Goal: Check status: Check status

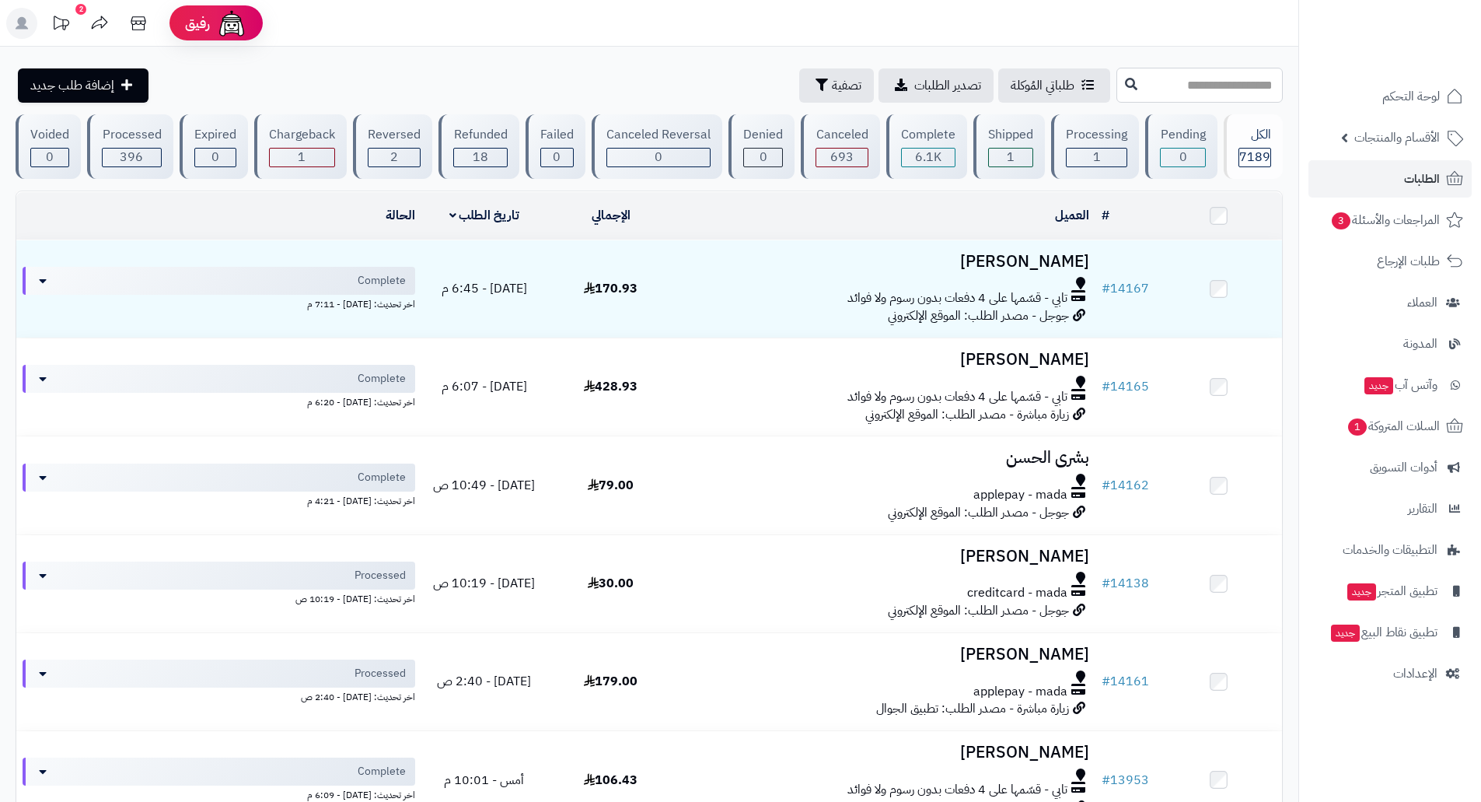
click at [1212, 94] on input "text" at bounding box center [1199, 85] width 166 height 35
type input "*****"
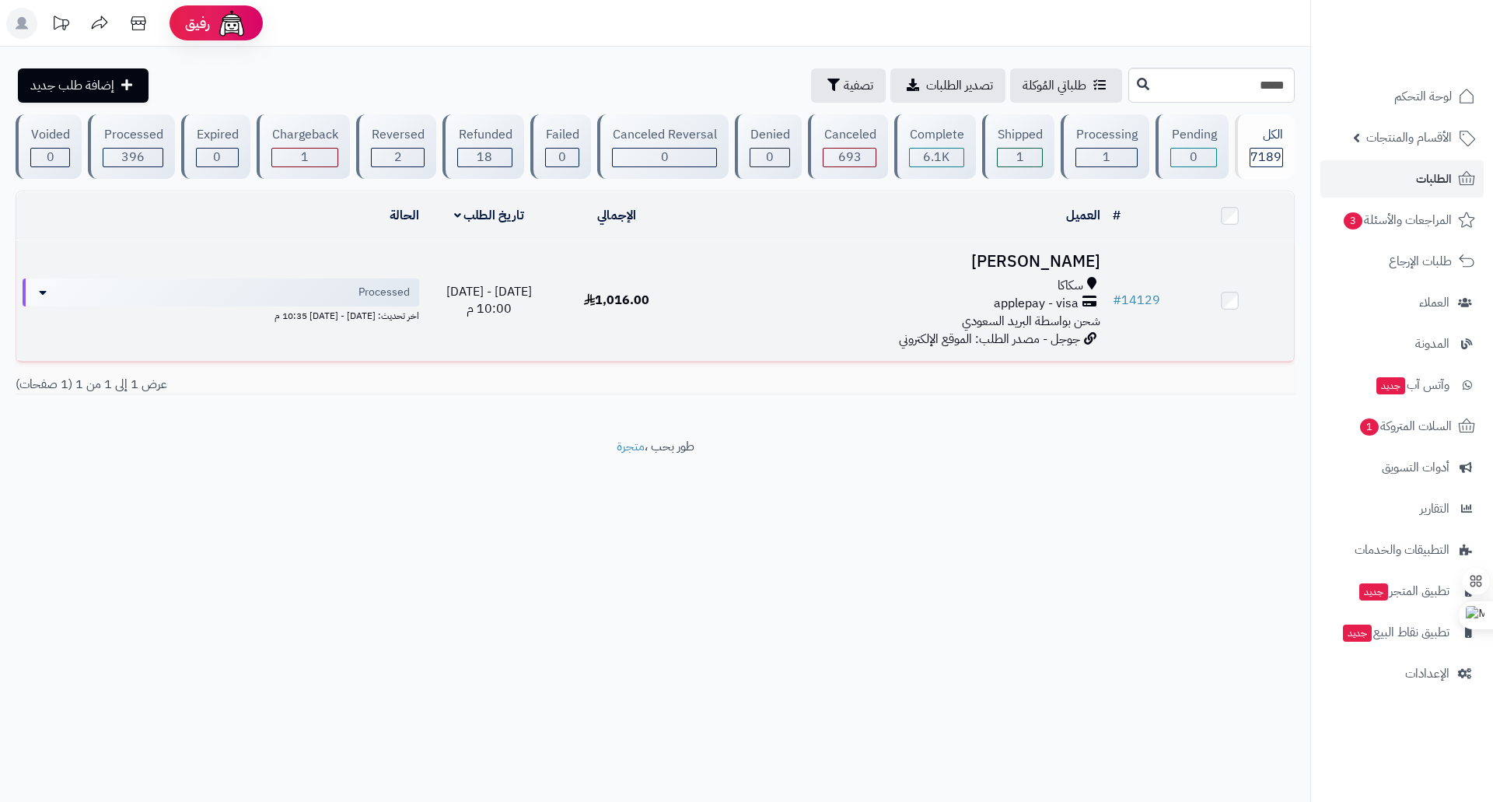
click at [1009, 253] on h3 "[PERSON_NAME]" at bounding box center [893, 262] width 413 height 18
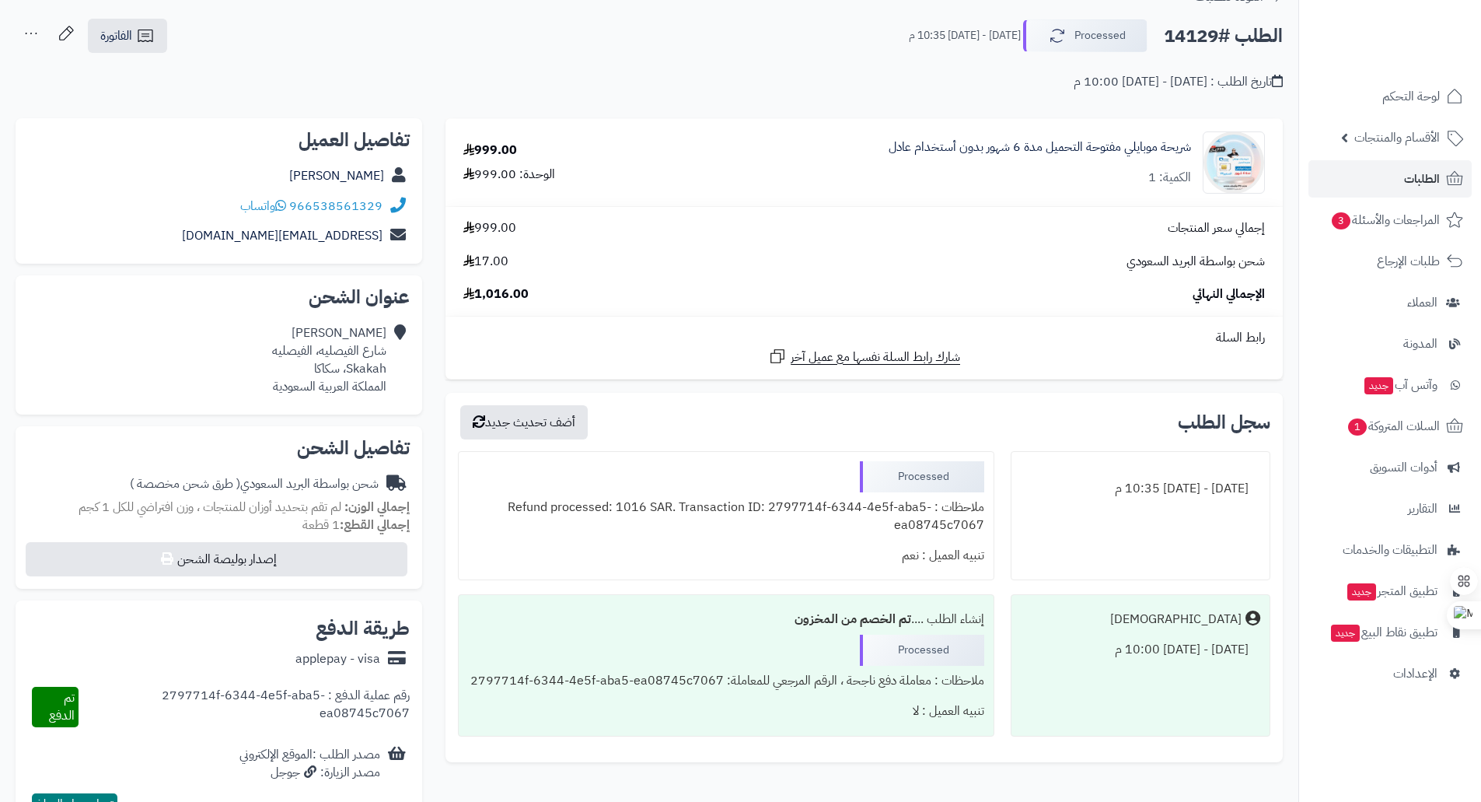
scroll to position [311, 0]
